Goal: Information Seeking & Learning: Learn about a topic

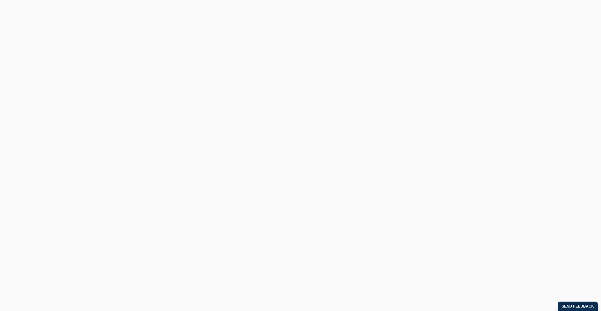
scroll to position [3, 0]
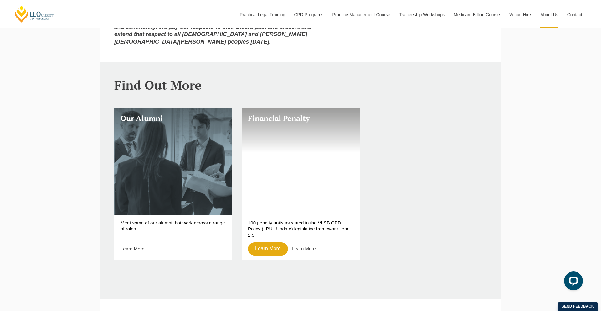
scroll to position [492, 0]
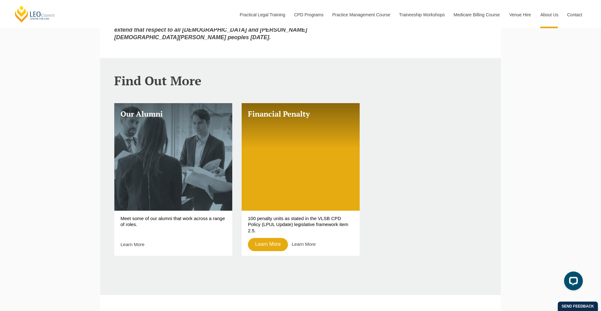
click at [141, 215] on p "Meet some of our alumni that work across a range of roles." at bounding box center [174, 224] width 106 height 18
click at [127, 241] on link "Learn More" at bounding box center [133, 243] width 24 height 5
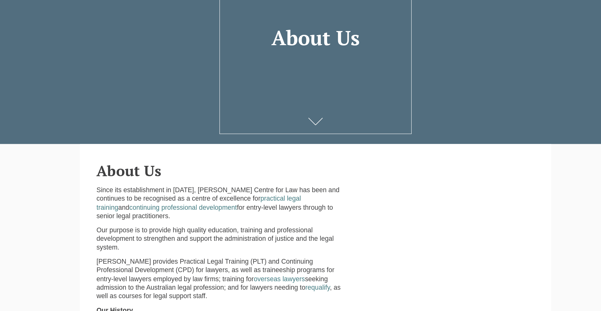
scroll to position [59, 0]
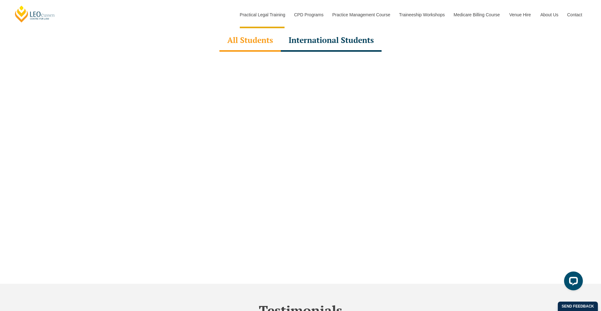
scroll to position [2198, 0]
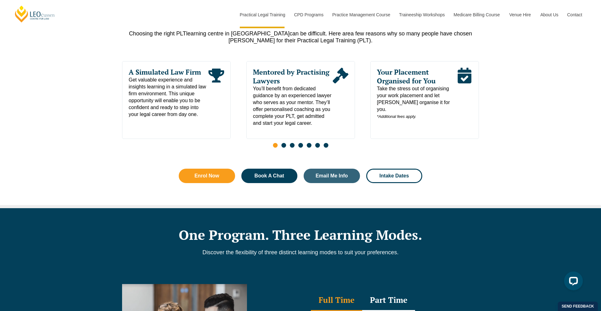
scroll to position [3395, 0]
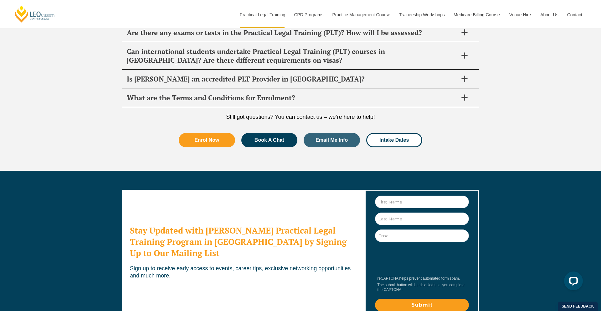
scroll to position [3395, 0]
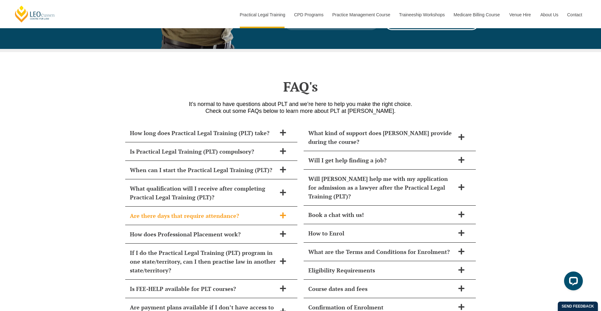
scroll to position [2598, 0]
click at [267, 124] on div "How long does Practical Legal Training (PLT) take?" at bounding box center [211, 133] width 172 height 18
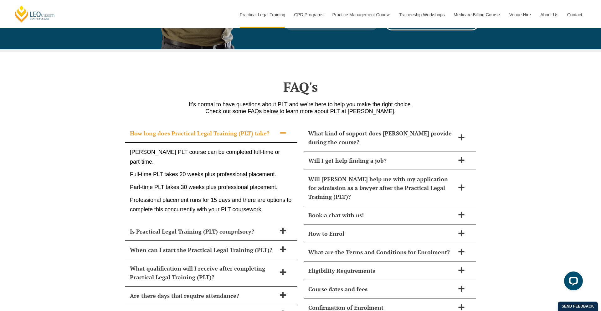
click at [267, 124] on div "How long does Practical Legal Training (PLT) take?" at bounding box center [211, 133] width 172 height 18
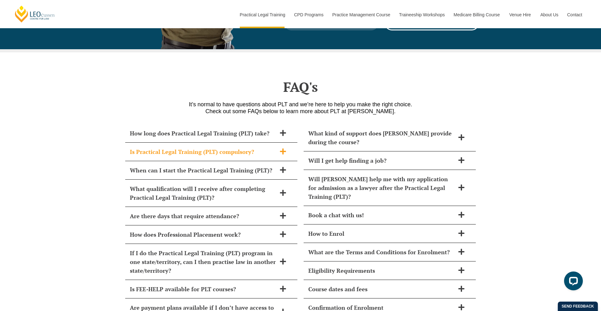
click at [256, 147] on span "Is Practical Legal Training (PLT) compulsory?" at bounding box center [203, 151] width 147 height 9
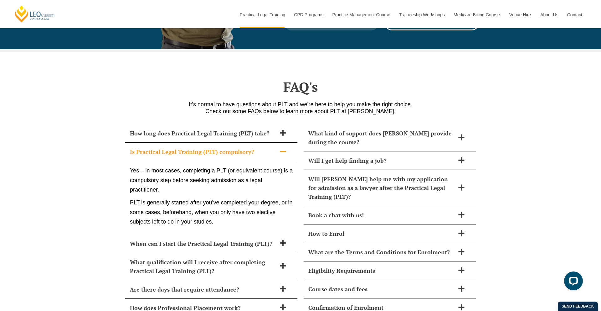
click at [256, 147] on span "Is Practical Legal Training (PLT) compulsory?" at bounding box center [203, 151] width 147 height 9
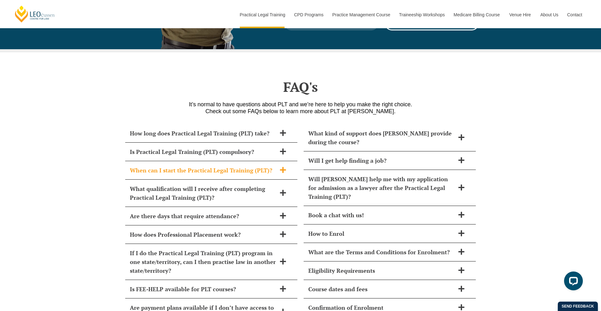
click at [243, 166] on span "When can I start the Practical Legal Training (PLT)?" at bounding box center [203, 170] width 147 height 9
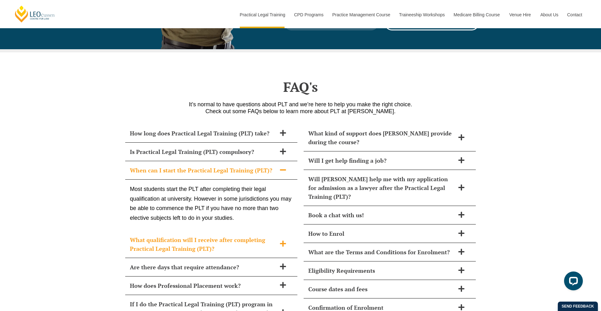
click at [280, 234] on div "What qualification will I receive after completing Practical Legal Training (PL…" at bounding box center [211, 243] width 172 height 27
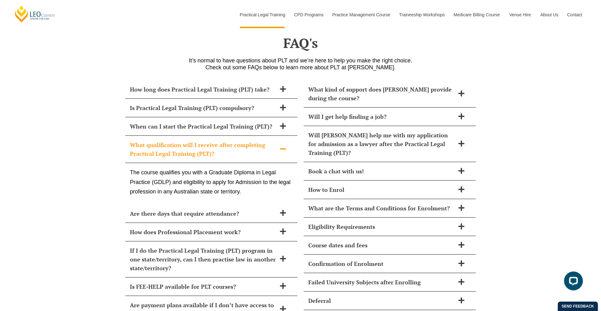
scroll to position [2683, 0]
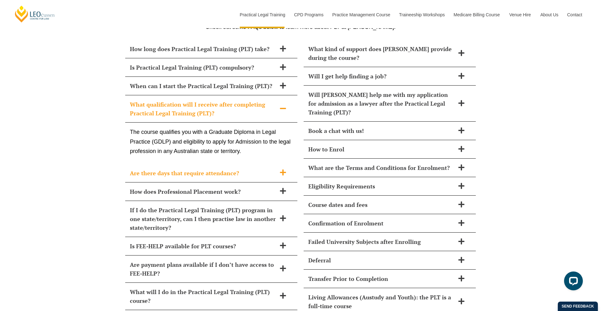
click at [285, 169] on icon at bounding box center [283, 172] width 7 height 7
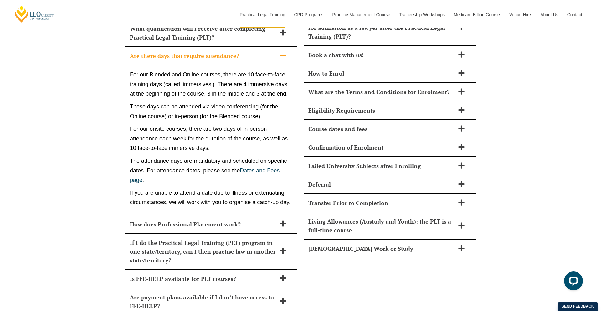
scroll to position [2825, 0]
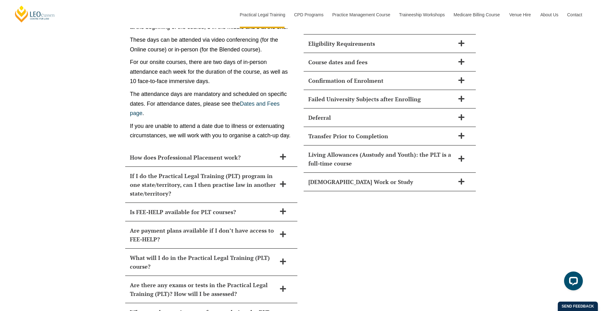
click at [280, 180] on icon at bounding box center [283, 183] width 7 height 7
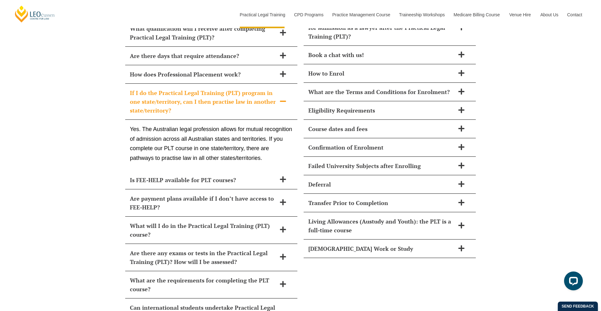
scroll to position [2734, 0]
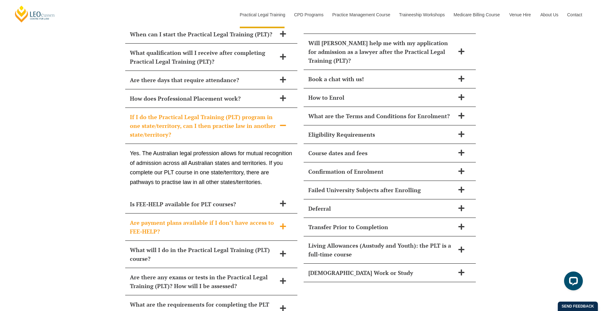
click at [275, 213] on div "Are payment plans available if I don’t have access to FEE-HELP?" at bounding box center [211, 226] width 172 height 27
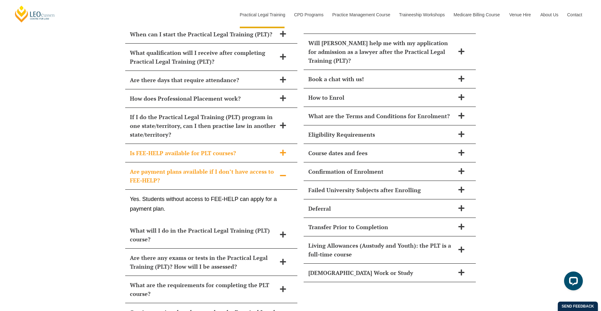
click at [285, 149] on icon at bounding box center [283, 152] width 7 height 7
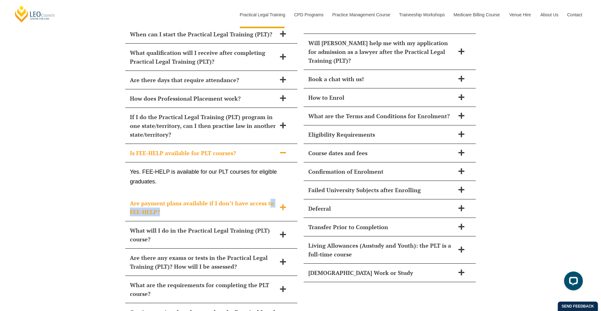
click at [267, 198] on span "Are payment plans available if I don’t have access to FEE-HELP?" at bounding box center [203, 207] width 147 height 18
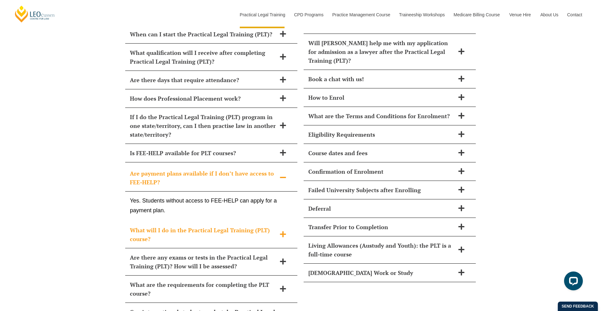
click at [258, 225] on span "What will I do in the Practical Legal Training (PLT) course?" at bounding box center [203, 234] width 147 height 18
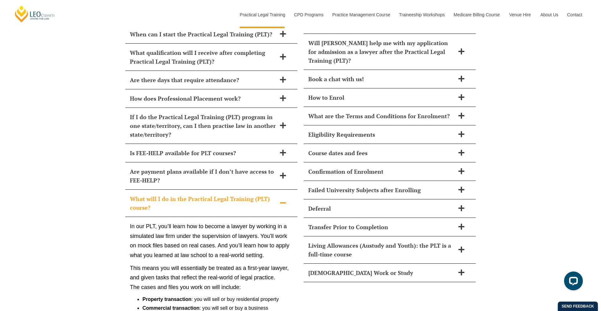
click at [255, 229] on p "In our PLT, you’ll learn how to become a lawyer by working in a simulated law f…" at bounding box center [211, 240] width 163 height 38
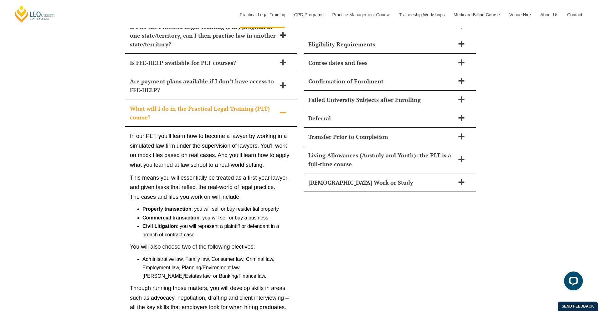
scroll to position [2966, 0]
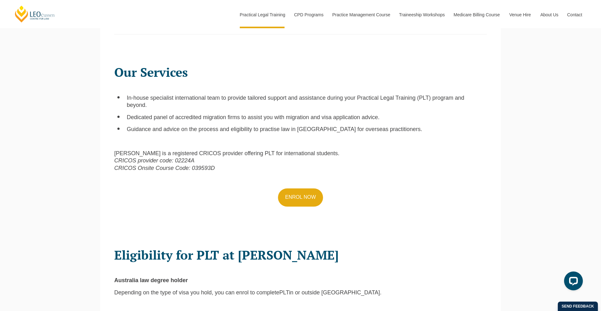
scroll to position [233, 0]
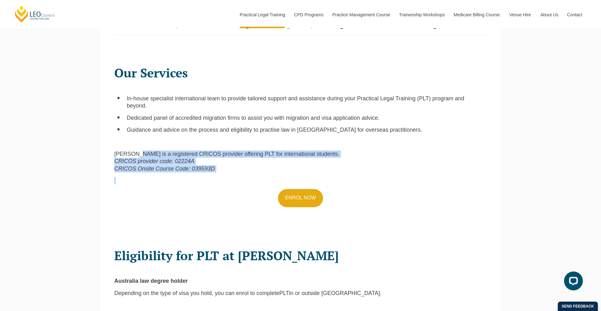
drag, startPoint x: 137, startPoint y: 150, endPoint x: 161, endPoint y: 175, distance: 34.3
click at [162, 174] on div "Our Services In-house specialist international team to provide tailored support…" at bounding box center [301, 147] width 382 height 176
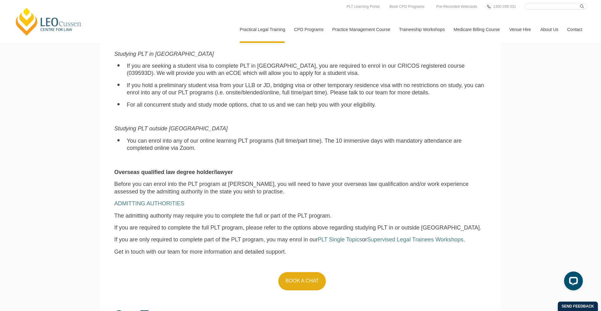
scroll to position [493, 0]
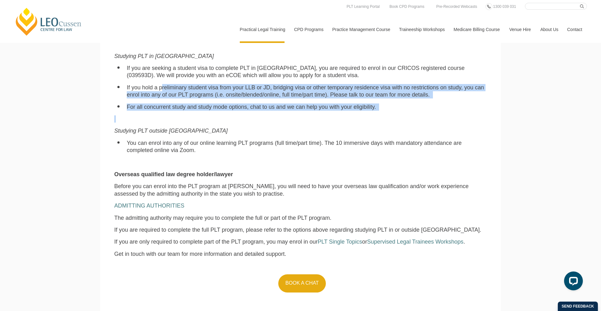
drag, startPoint x: 160, startPoint y: 81, endPoint x: 239, endPoint y: 109, distance: 84.0
click at [239, 109] on div "Eligibility for PLT at [PERSON_NAME] Australia law degree holder Depending on t…" at bounding box center [301, 139] width 382 height 316
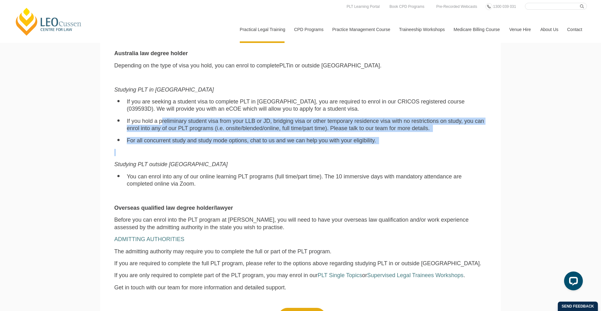
scroll to position [459, 0]
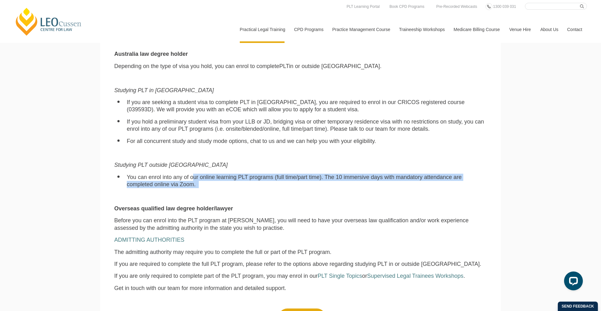
drag, startPoint x: 189, startPoint y: 166, endPoint x: 308, endPoint y: 182, distance: 120.3
click at [308, 182] on div "Eligibility for PLT at Leo Cussen Australia law degree holder Depending on the …" at bounding box center [301, 173] width 382 height 316
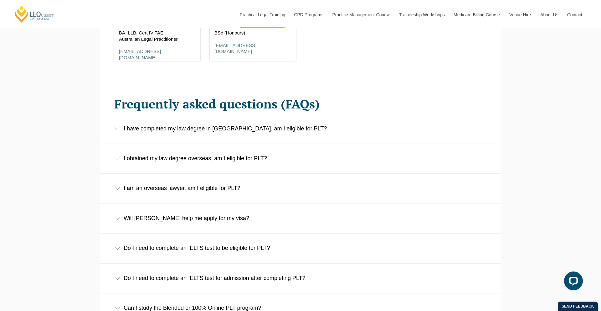
scroll to position [955, 0]
click at [324, 123] on div "I have completed my law degree in Australia, am I eligible for PLT?" at bounding box center [300, 128] width 401 height 29
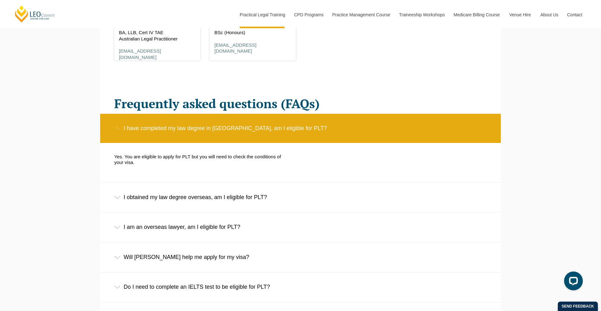
click at [285, 185] on div "I obtained my law degree overseas, am I eligible for PLT?" at bounding box center [300, 197] width 401 height 29
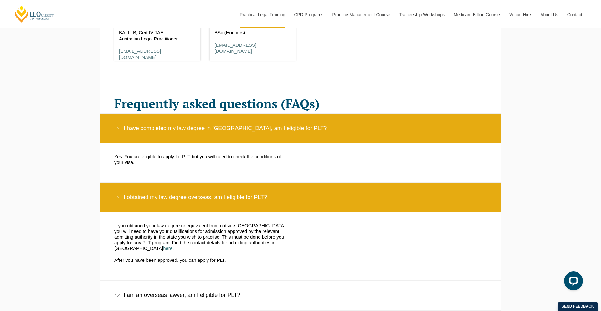
click at [268, 183] on div "I obtained my law degree overseas, am I eligible for PLT?" at bounding box center [300, 197] width 401 height 29
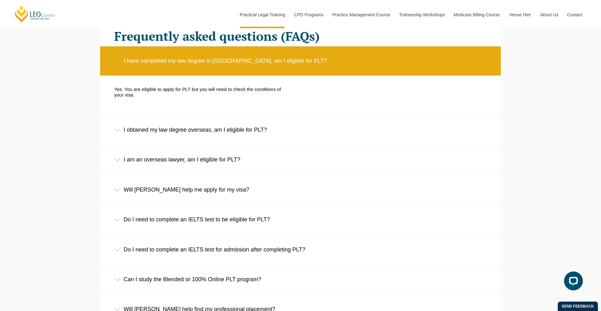
scroll to position [1024, 0]
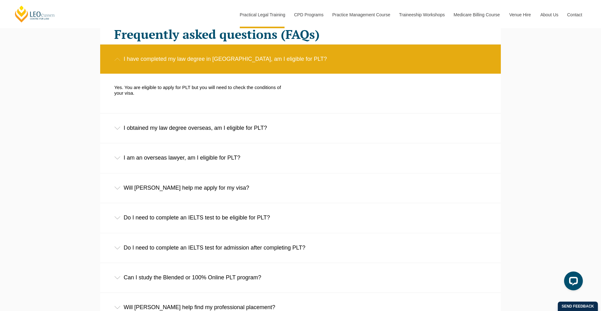
click at [230, 173] on div "Will Leo Cussen help me apply for my visa?" at bounding box center [300, 187] width 401 height 29
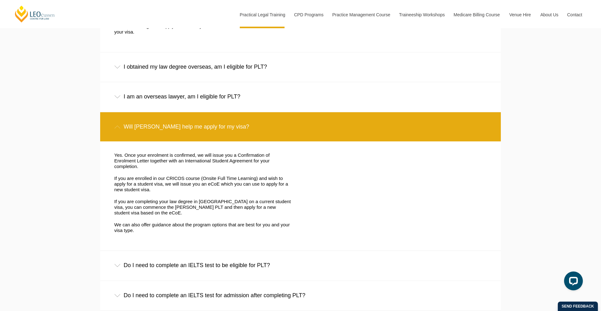
scroll to position [1089, 0]
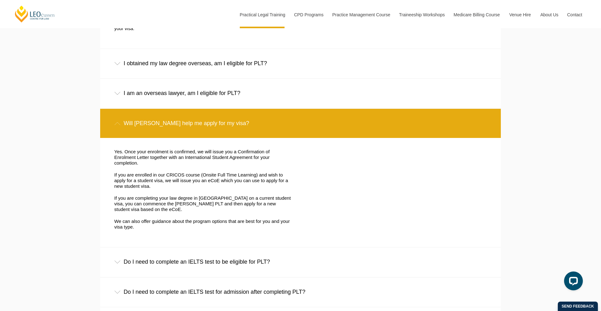
click at [179, 277] on div "Do I need to complete an IELTS test for admission after completing PLT?" at bounding box center [300, 291] width 401 height 29
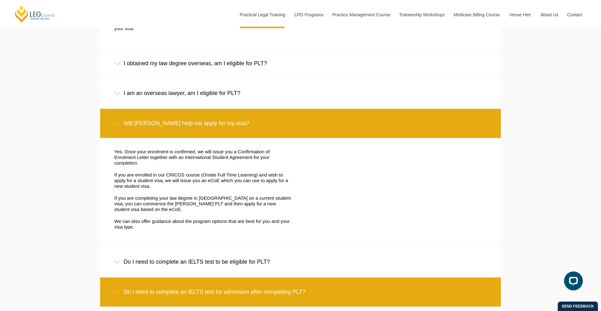
click at [178, 250] on div "Do I need to complete an IELTS test to be eligible for PLT?" at bounding box center [300, 261] width 401 height 29
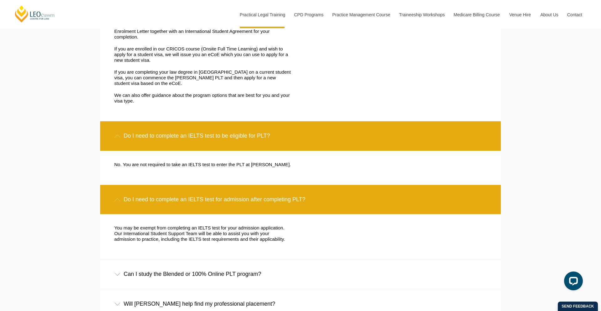
scroll to position [1215, 0]
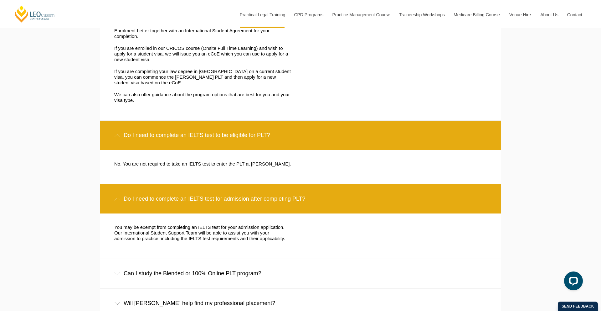
click at [170, 259] on div "Can I study the Blended or 100% Online PLT program?" at bounding box center [300, 273] width 401 height 29
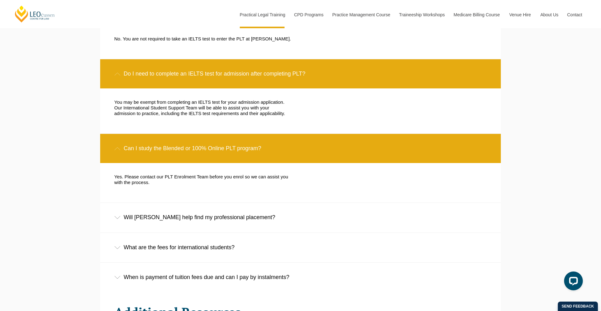
scroll to position [1349, 0]
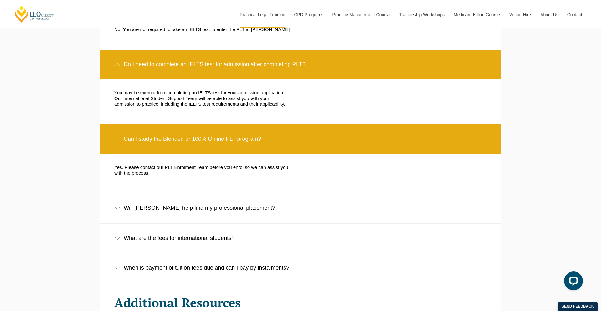
click at [188, 199] on div "Will Leo Cussen help find my professional placement?" at bounding box center [300, 207] width 401 height 29
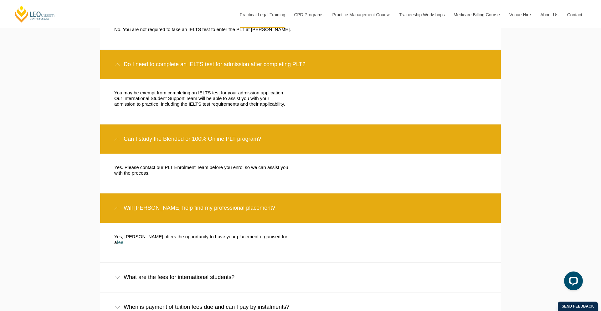
click at [170, 262] on div "What are the fees for international students?" at bounding box center [300, 276] width 401 height 29
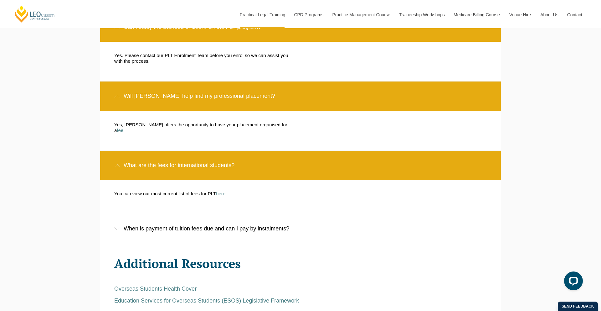
scroll to position [1463, 0]
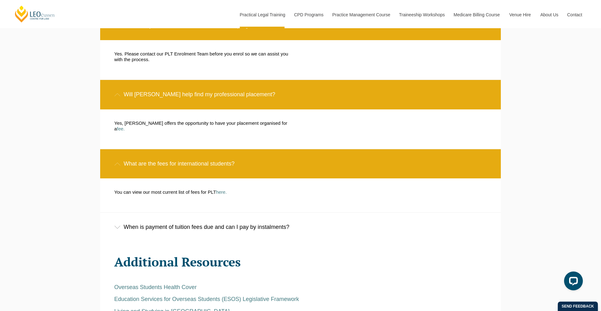
click at [189, 212] on div "When is payment of tuition fees due and can I pay by instalments?" at bounding box center [300, 226] width 401 height 29
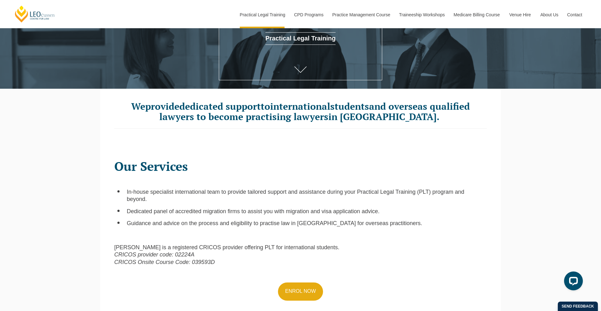
scroll to position [0, 0]
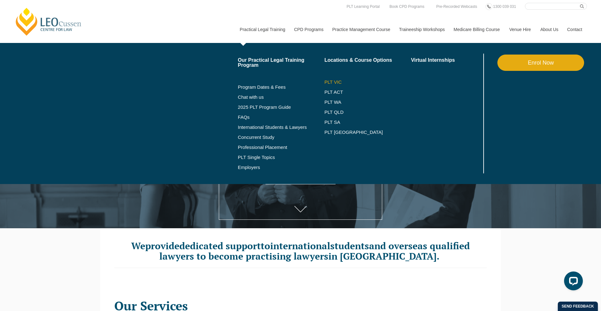
click at [328, 80] on link "PLT VIC" at bounding box center [367, 82] width 87 height 5
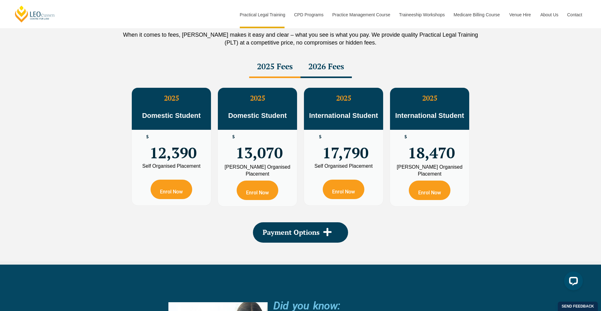
scroll to position [1116, 0]
